Goal: Find specific page/section: Find specific page/section

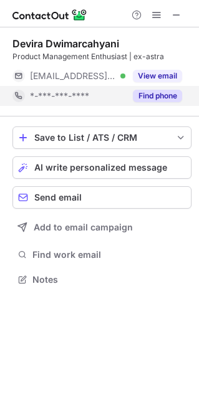
scroll to position [6, 6]
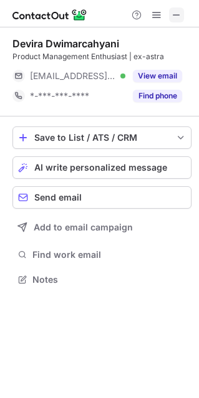
click at [175, 16] on span at bounding box center [176, 15] width 10 height 10
